Goal: Information Seeking & Learning: Check status

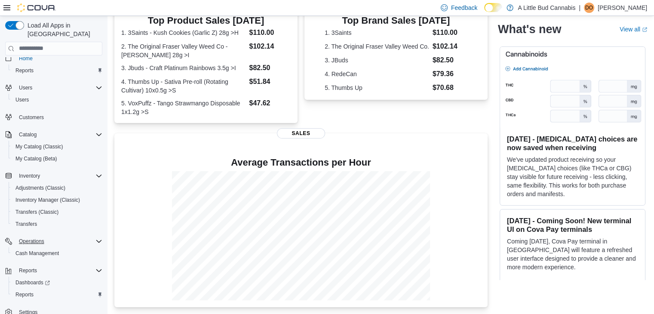
scroll to position [12, 0]
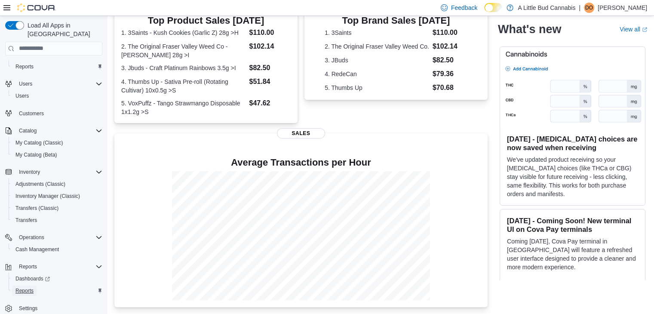
click at [27, 287] on span "Reports" at bounding box center [24, 290] width 18 height 7
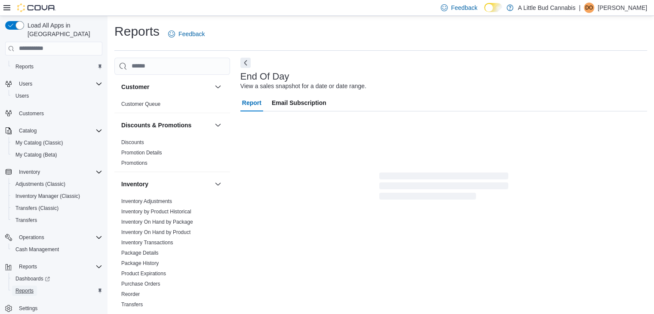
scroll to position [3, 0]
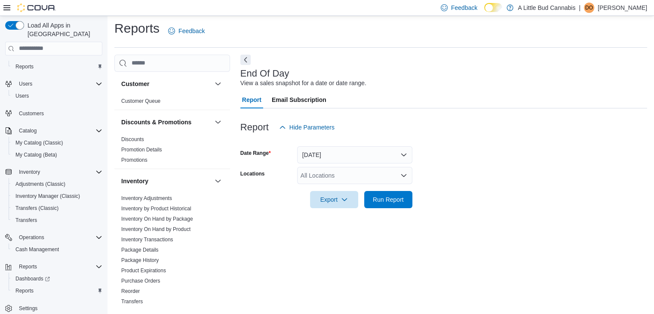
click at [368, 170] on div "All Locations" at bounding box center [354, 175] width 115 height 17
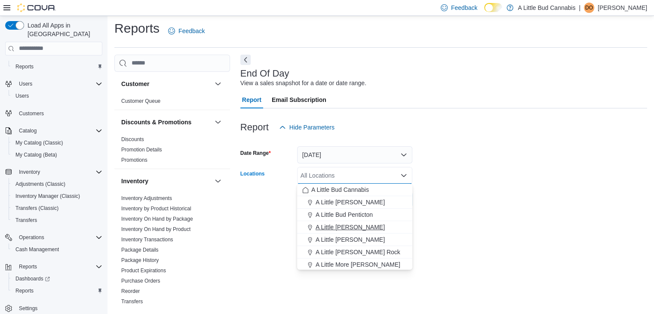
click at [373, 227] on span "A Little [PERSON_NAME]" at bounding box center [350, 227] width 69 height 9
click at [488, 200] on form "Date Range [DATE] Locations A Little [PERSON_NAME] Combo box. Selected. A Littl…" at bounding box center [443, 172] width 407 height 72
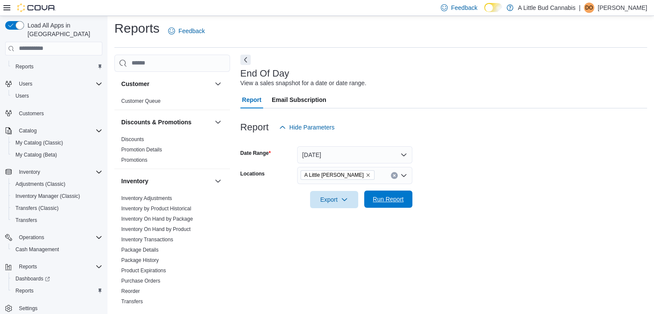
click at [411, 203] on form "Date Range [DATE] Locations A Little [PERSON_NAME] Export Run Report" at bounding box center [443, 172] width 407 height 72
click at [543, 224] on div "End Of Day View a sales snapshot for a date or date range. Report Email Subscri…" at bounding box center [443, 181] width 407 height 253
click at [384, 200] on span "Run Report" at bounding box center [388, 199] width 31 height 9
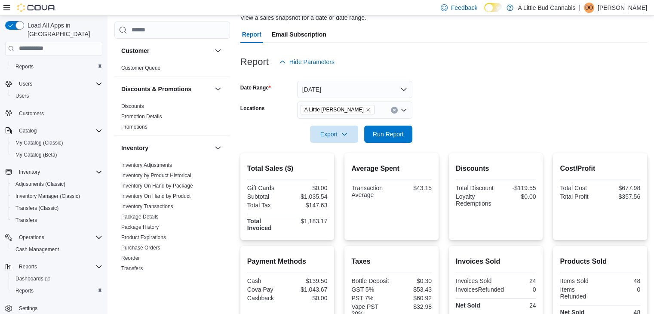
scroll to position [162, 0]
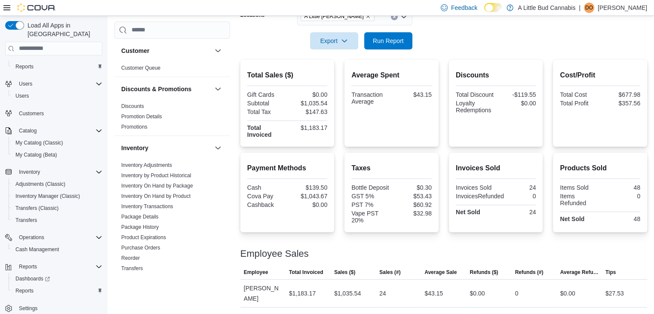
click at [474, 40] on form "Date Range [DATE] Locations A Little [PERSON_NAME] Export Run Report" at bounding box center [443, 13] width 407 height 72
